Goal: Information Seeking & Learning: Learn about a topic

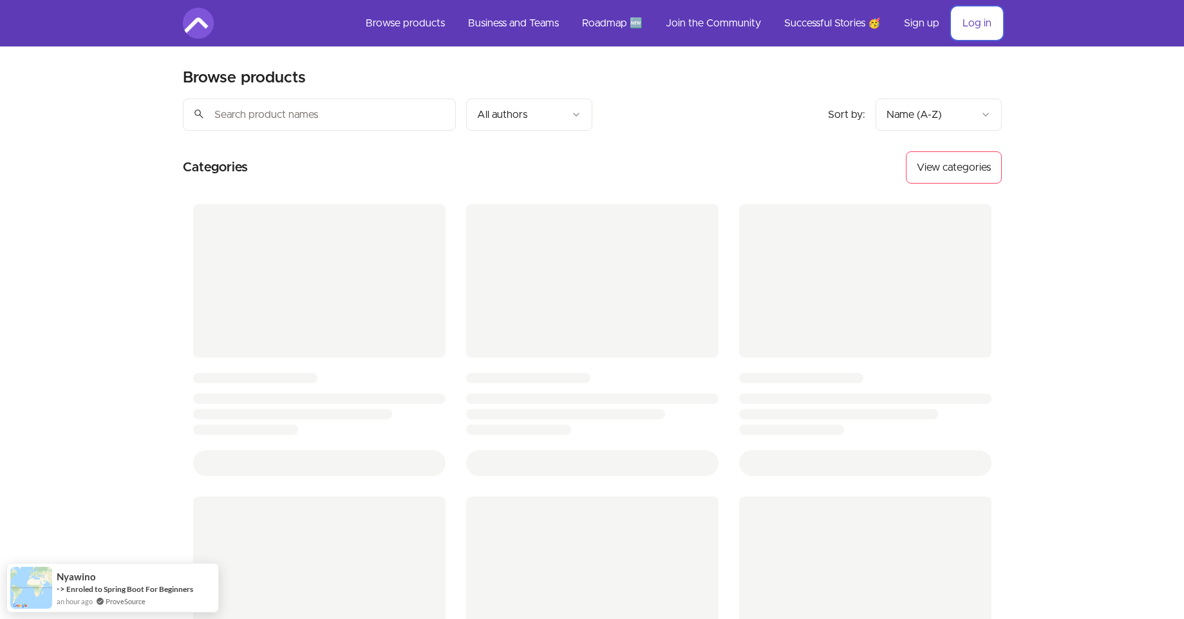
click at [975, 16] on link "Log in" at bounding box center [978, 23] width 50 height 31
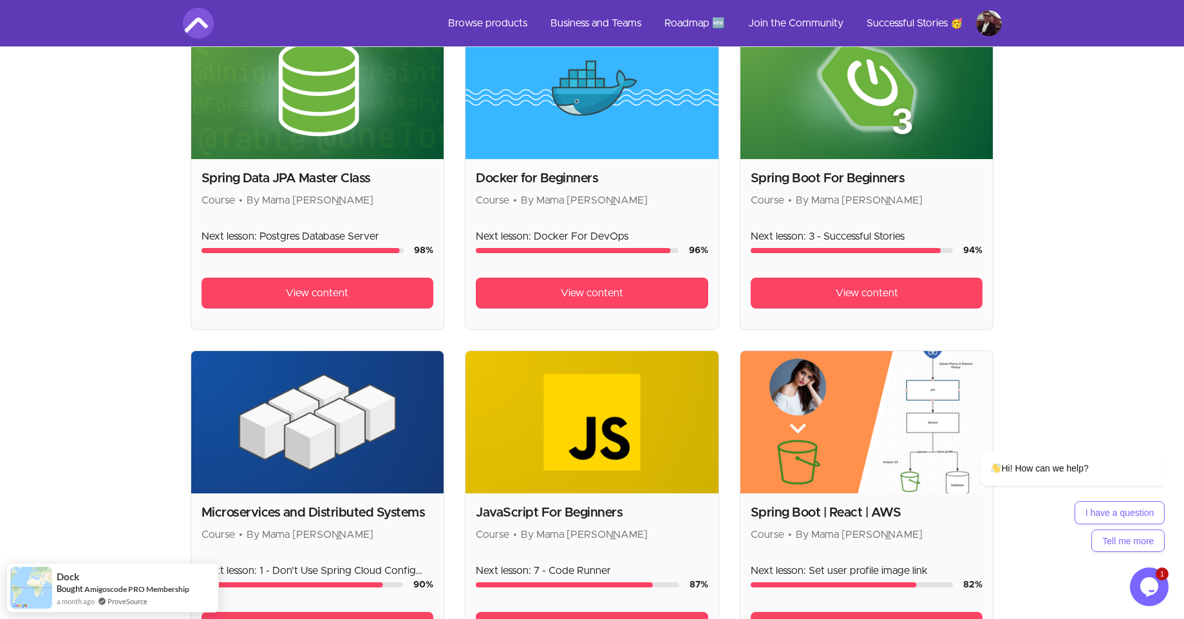
scroll to position [618, 0]
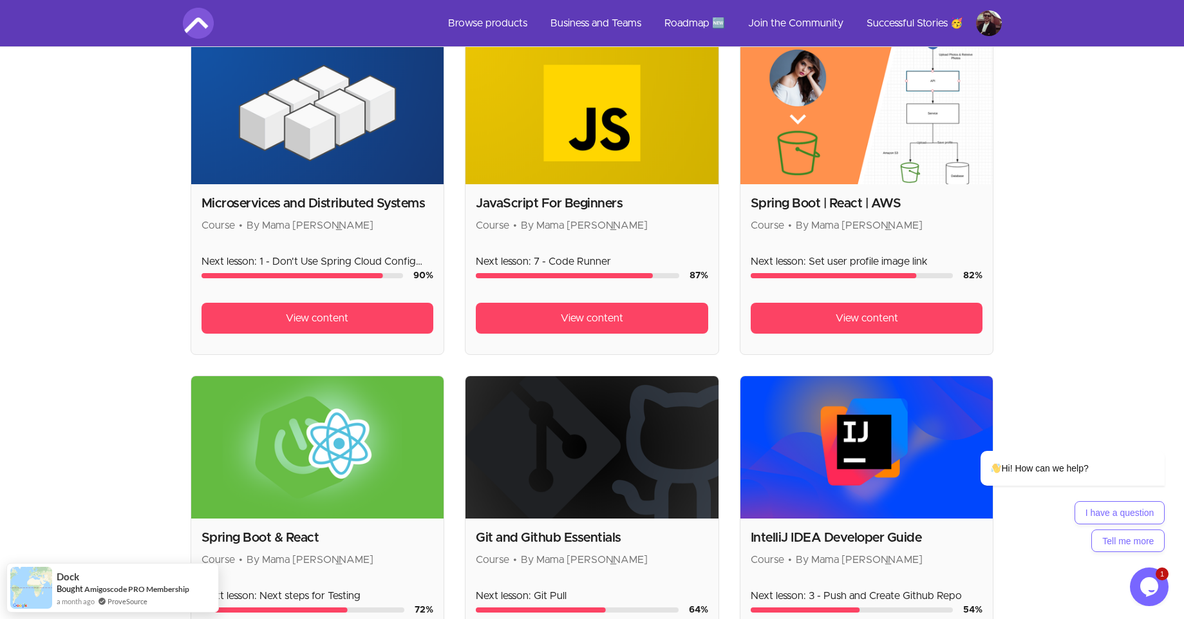
click at [304, 187] on div "Microservices and Distributed Systems Course • By Mama Samba Braima Nelson Next…" at bounding box center [317, 269] width 253 height 170
click at [292, 207] on h2 "Microservices and Distributed Systems" at bounding box center [318, 203] width 232 height 18
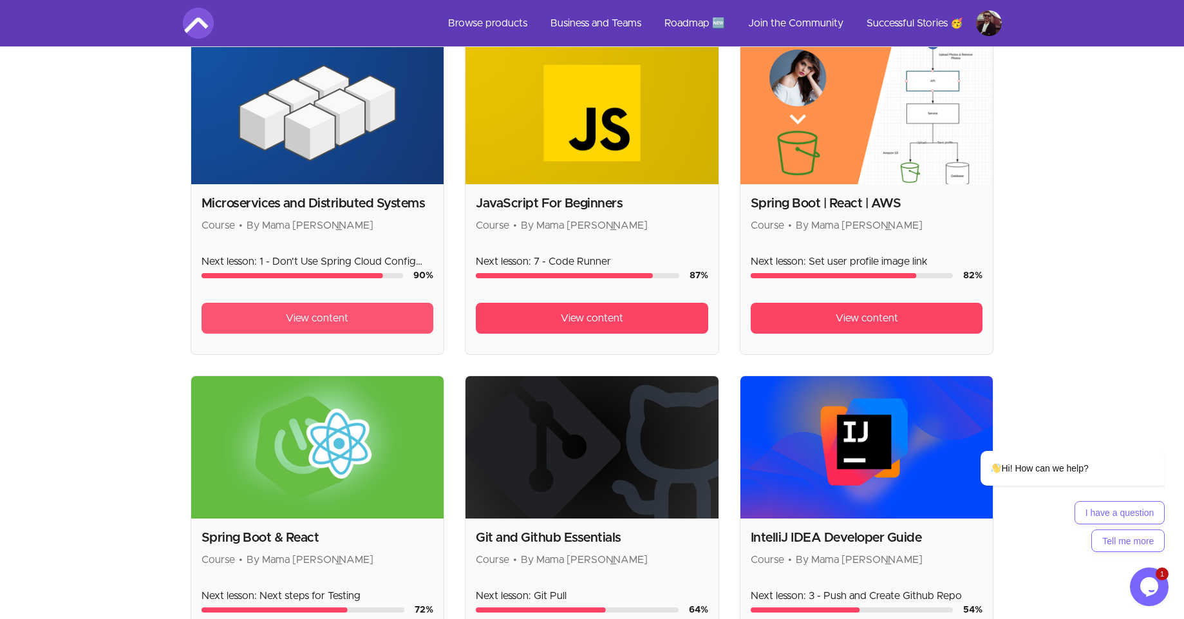
click at [316, 310] on span "View content" at bounding box center [317, 317] width 62 height 15
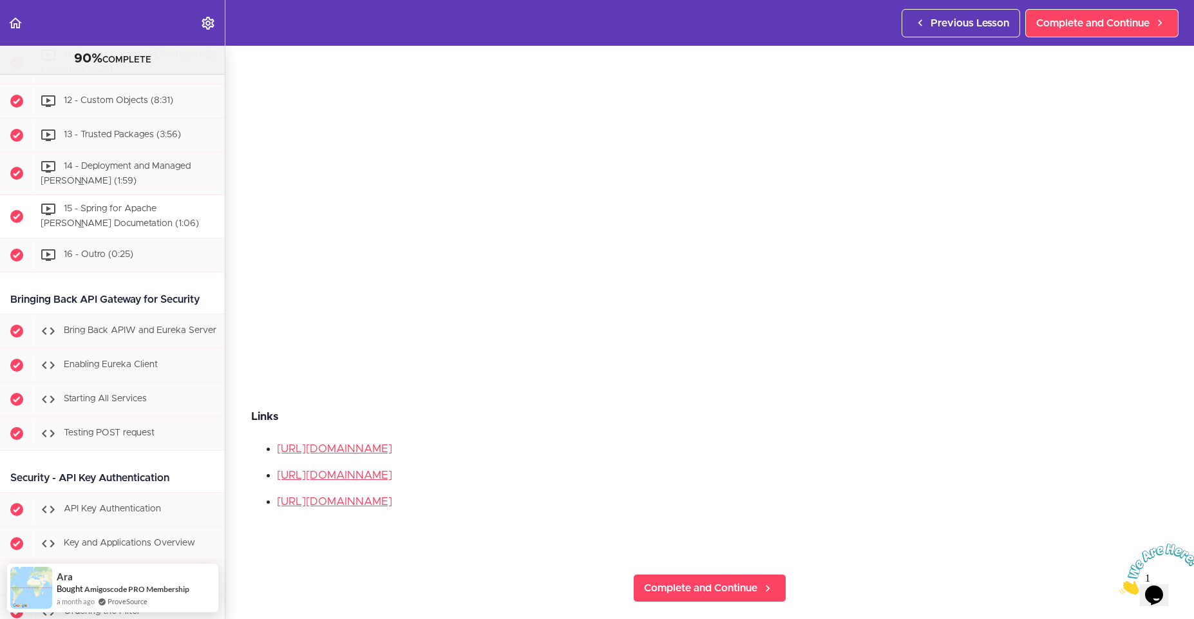
scroll to position [6753, 0]
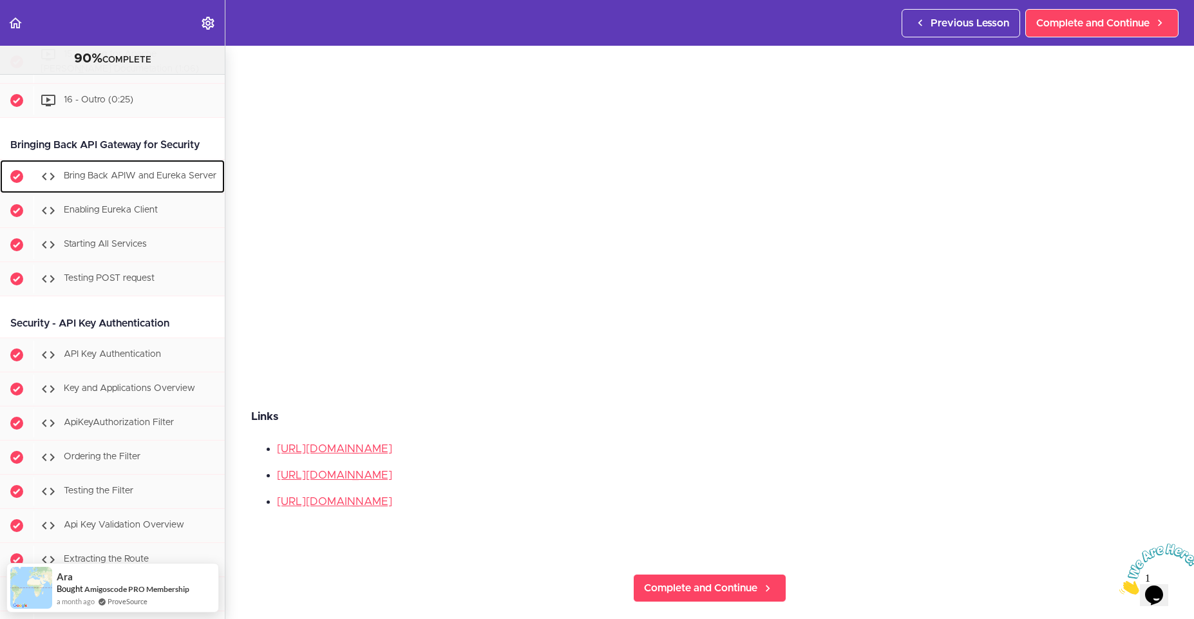
click at [133, 191] on div "Bring Back APIW and Eureka Server" at bounding box center [128, 176] width 191 height 28
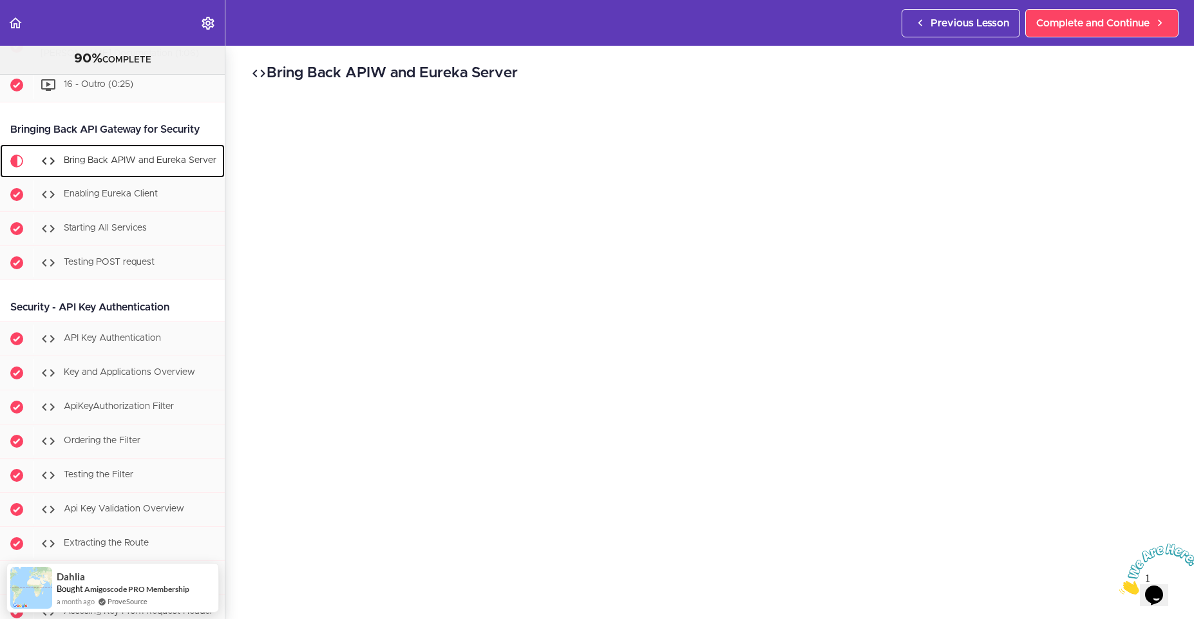
scroll to position [6759, 0]
